Goal: Find specific page/section: Find specific page/section

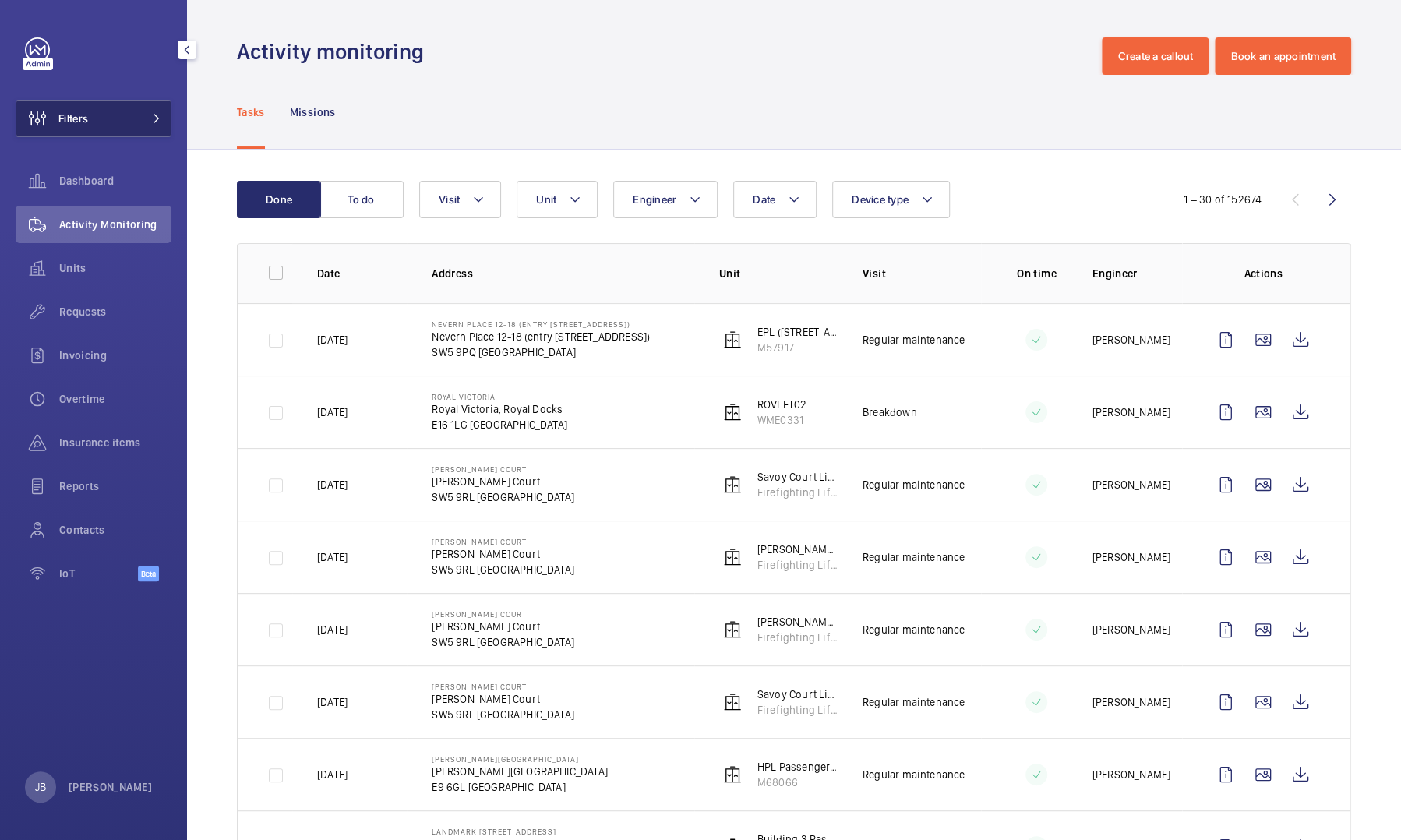
click at [100, 123] on button "Filters" at bounding box center [93, 118] width 156 height 37
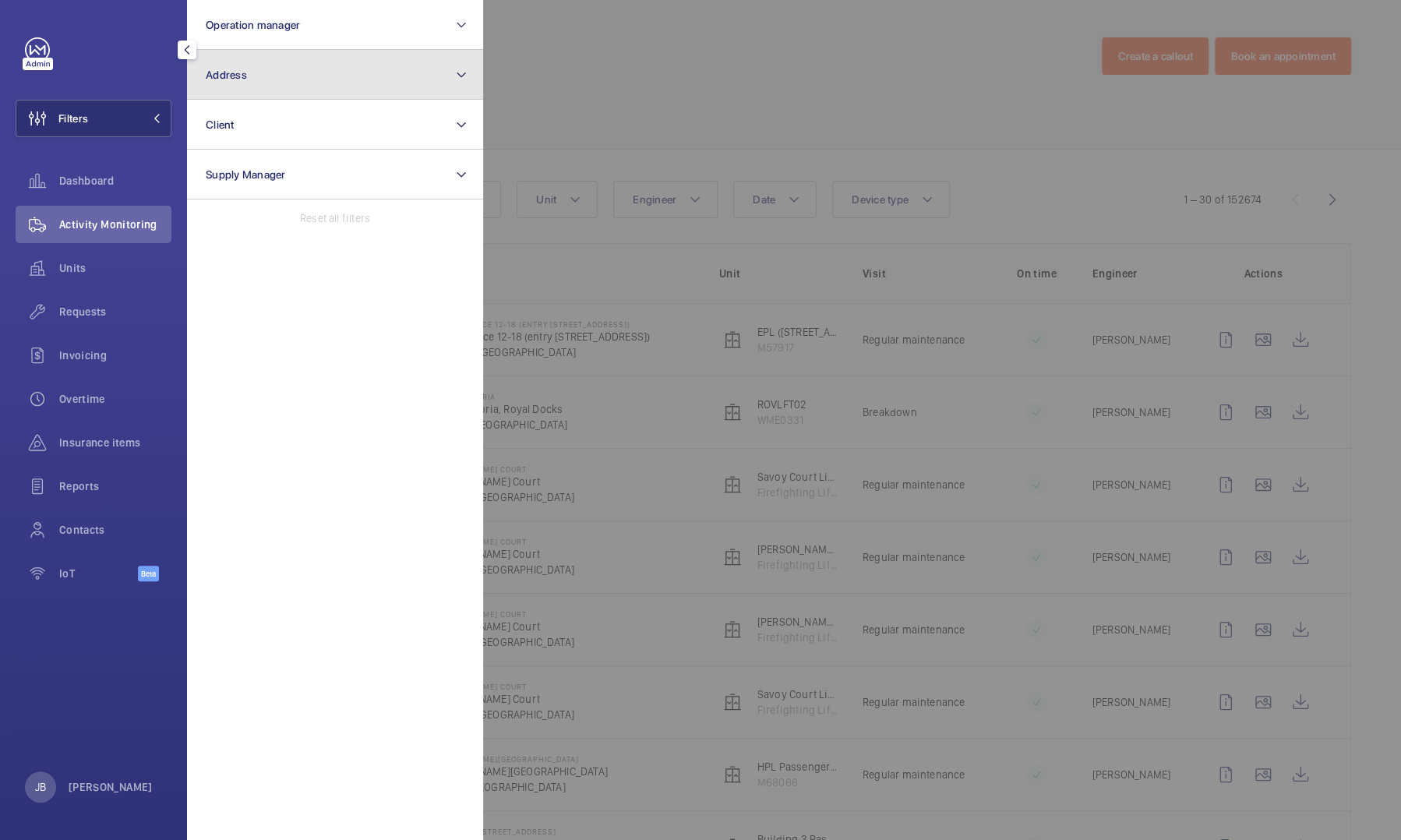
click at [408, 83] on button "Address" at bounding box center [335, 74] width 296 height 50
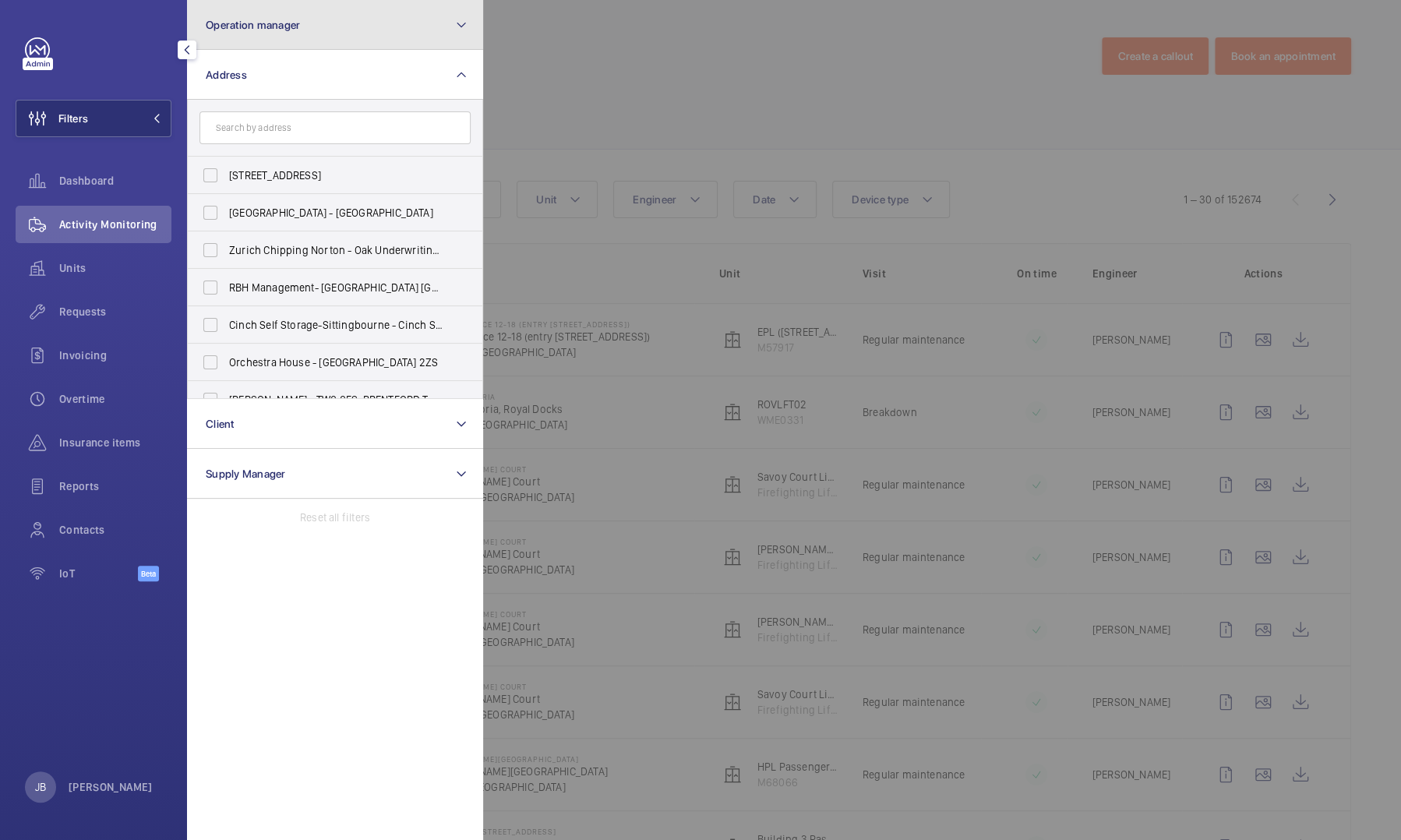
click at [348, 33] on button "Operation manager" at bounding box center [335, 24] width 296 height 50
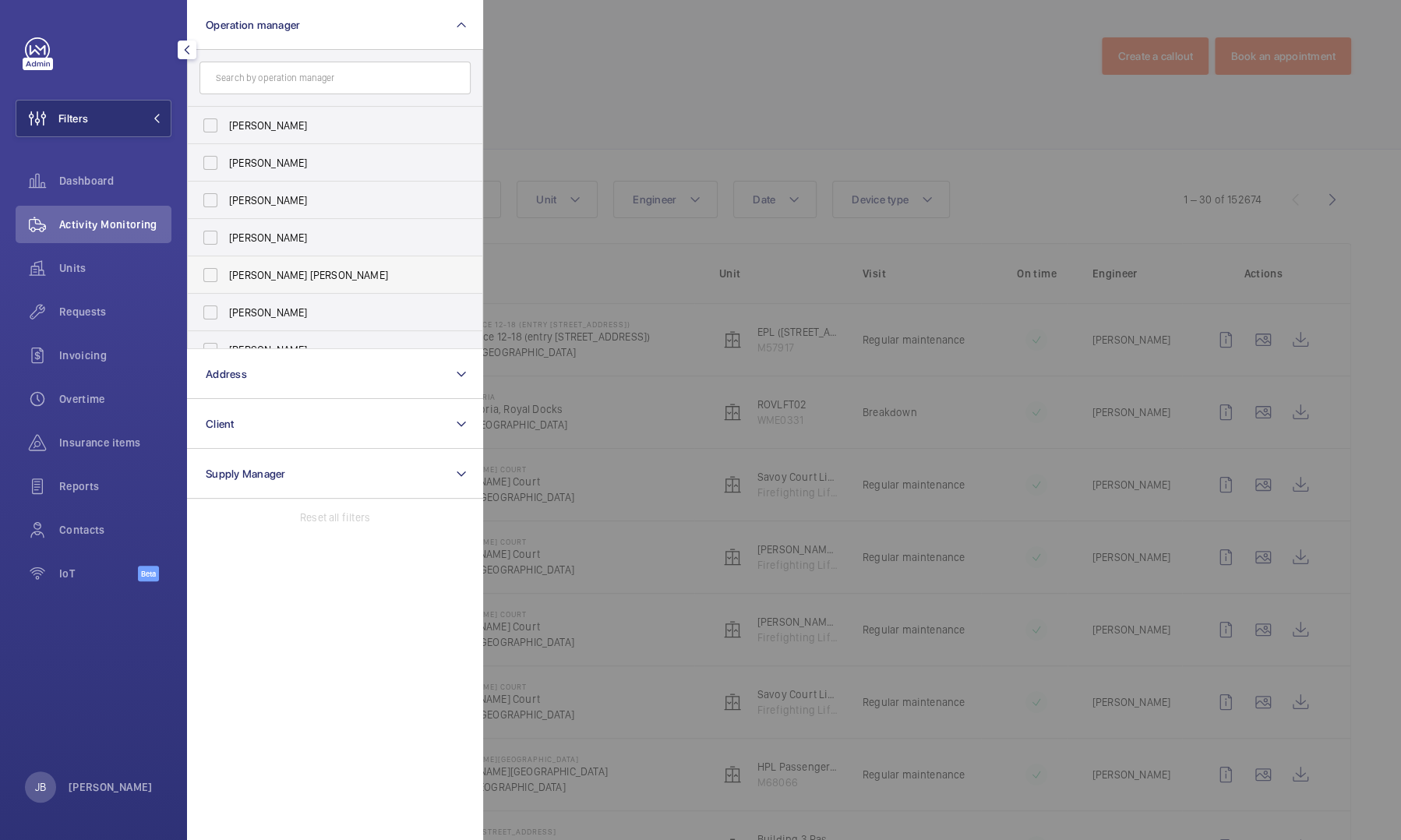
click at [260, 288] on label "[PERSON_NAME] [PERSON_NAME]" at bounding box center [323, 274] width 271 height 37
click at [226, 288] on input "[PERSON_NAME] [PERSON_NAME]" at bounding box center [211, 275] width 31 height 31
checkbox input "true"
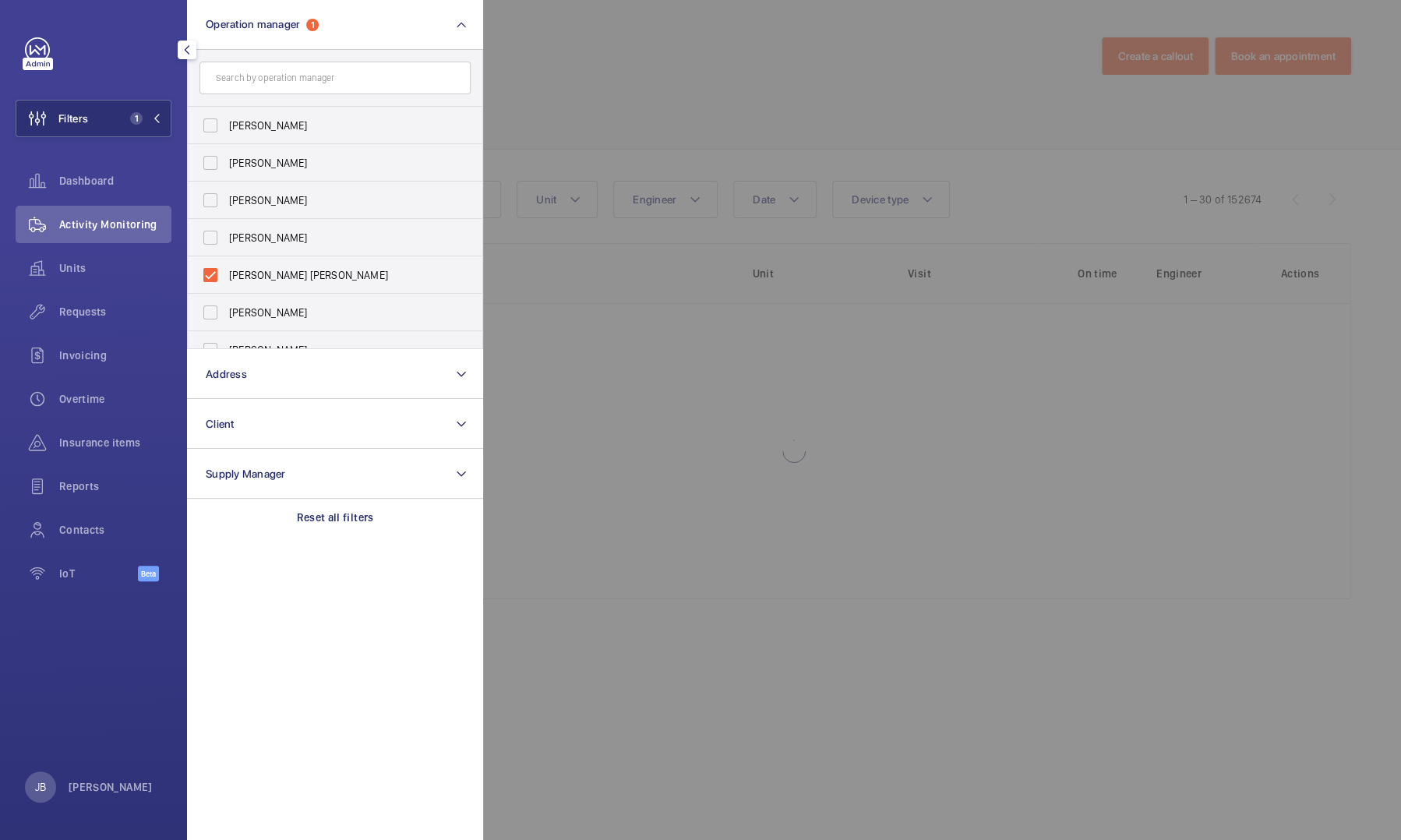
click at [617, 83] on div at bounding box center [1183, 420] width 1401 height 840
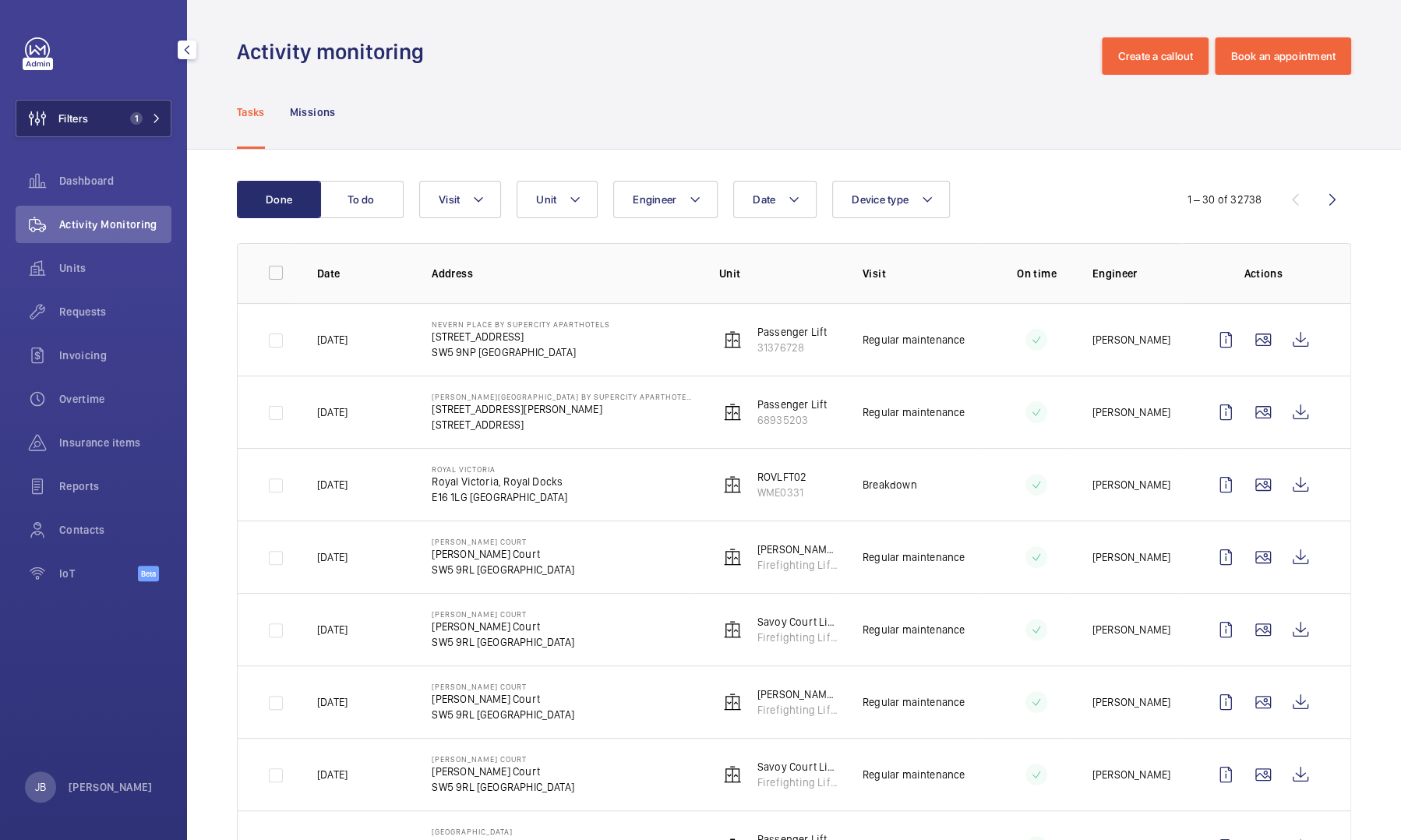
click at [84, 115] on span "Filters" at bounding box center [73, 118] width 30 height 15
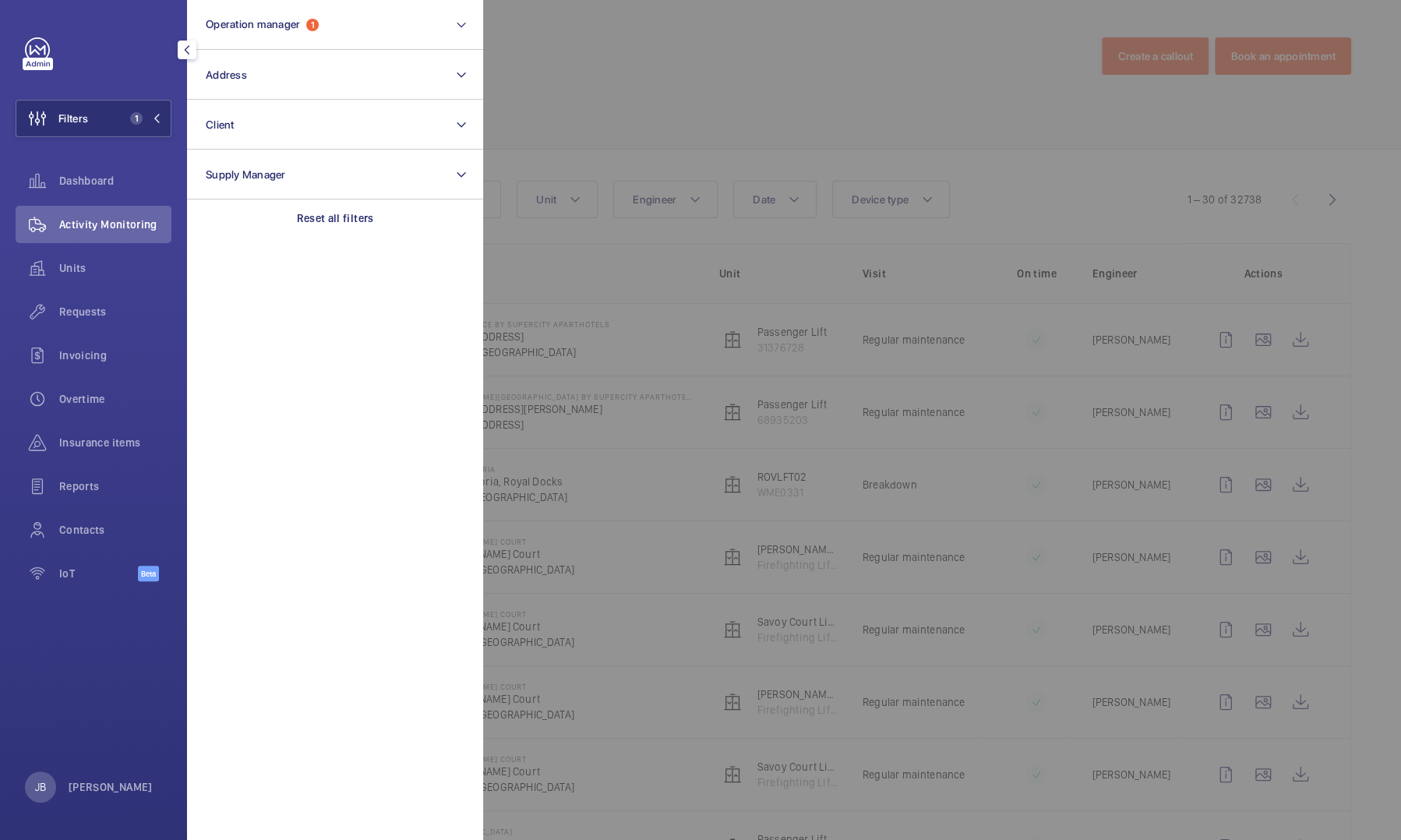
click at [639, 54] on div at bounding box center [1183, 420] width 1401 height 840
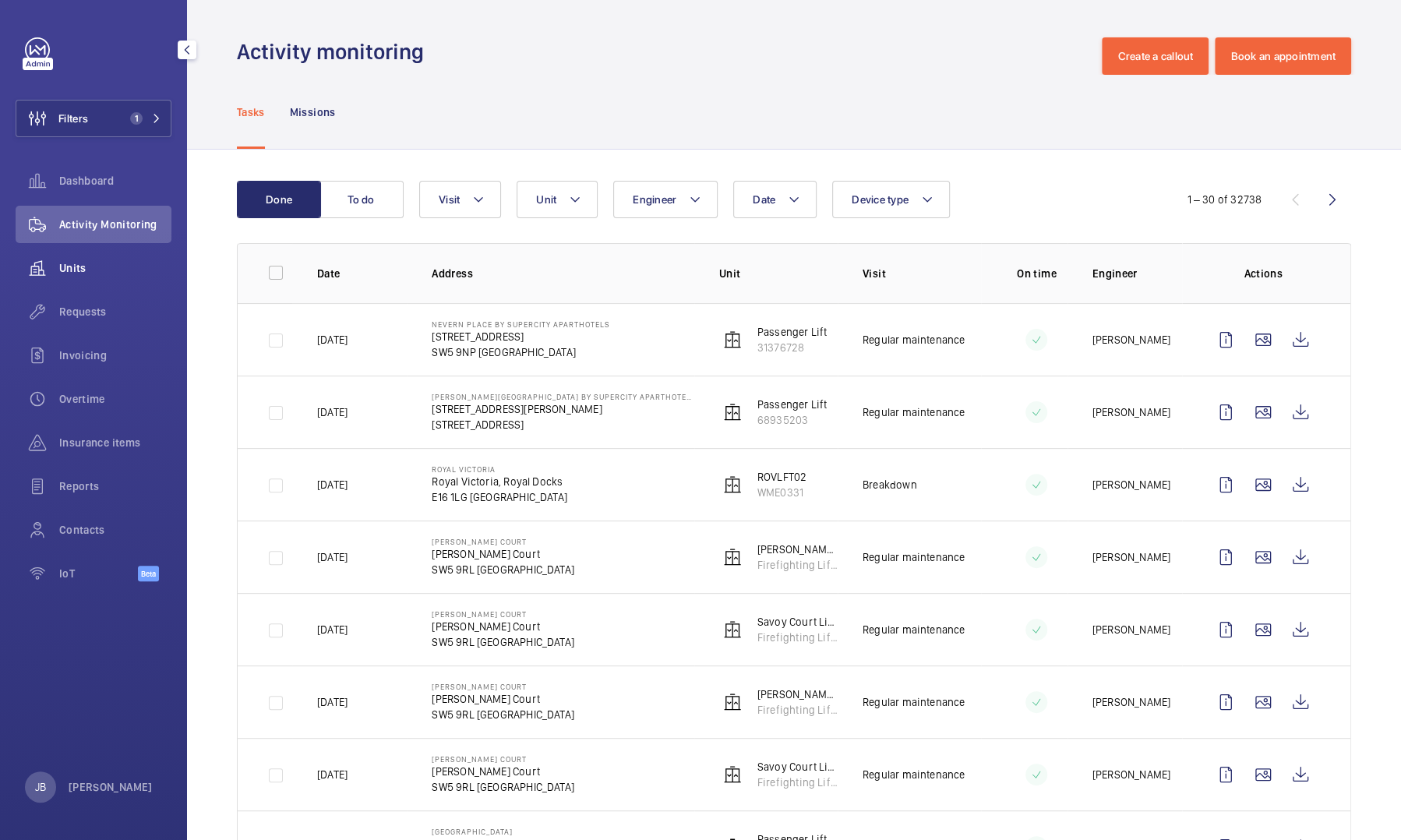
drag, startPoint x: 87, startPoint y: 258, endPoint x: 122, endPoint y: 260, distance: 35.1
click at [87, 258] on div "Units" at bounding box center [93, 268] width 156 height 37
